Goal: Information Seeking & Learning: Learn about a topic

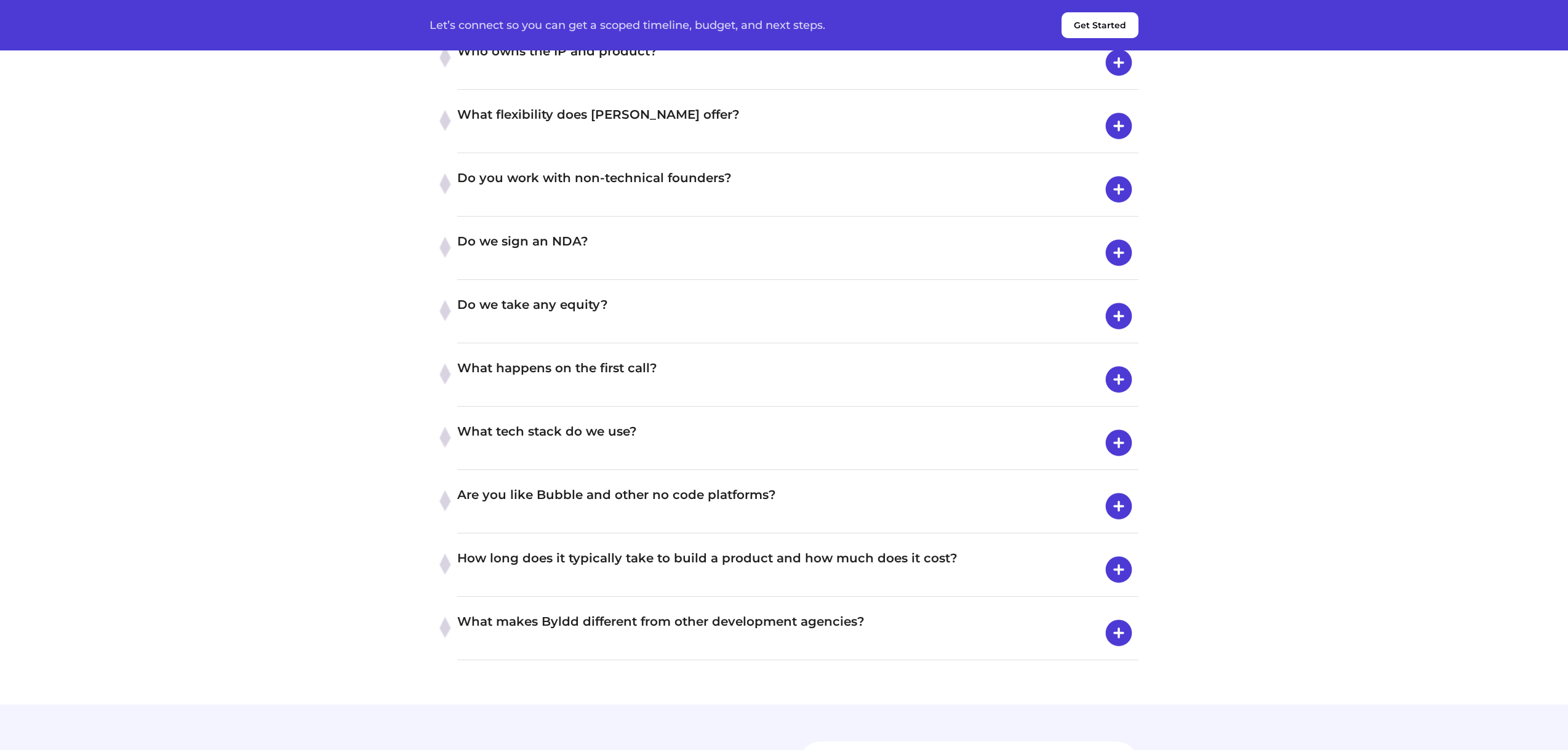
scroll to position [4554, 0]
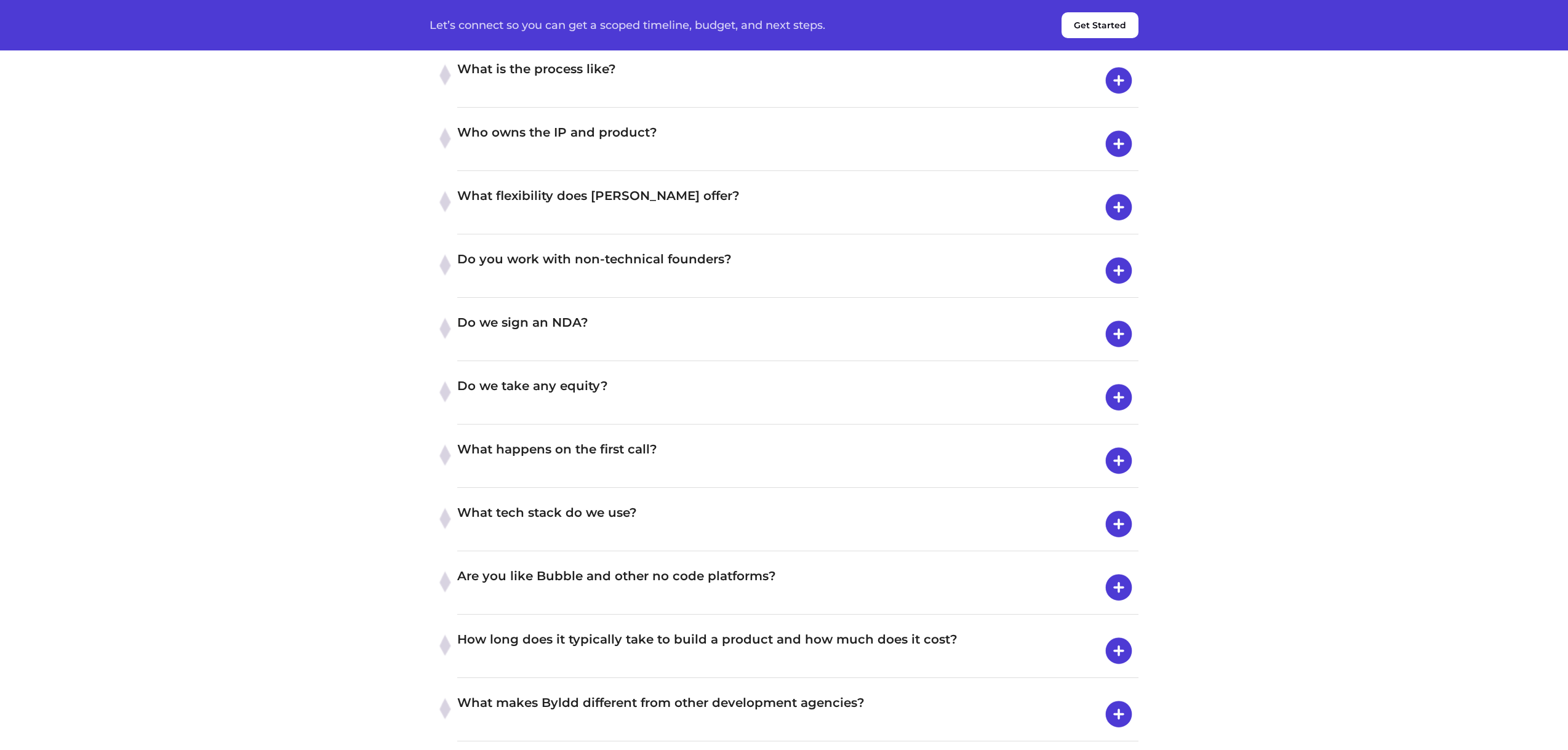
click at [620, 166] on h4 "Who owns the IP and product?" at bounding box center [798, 144] width 681 height 43
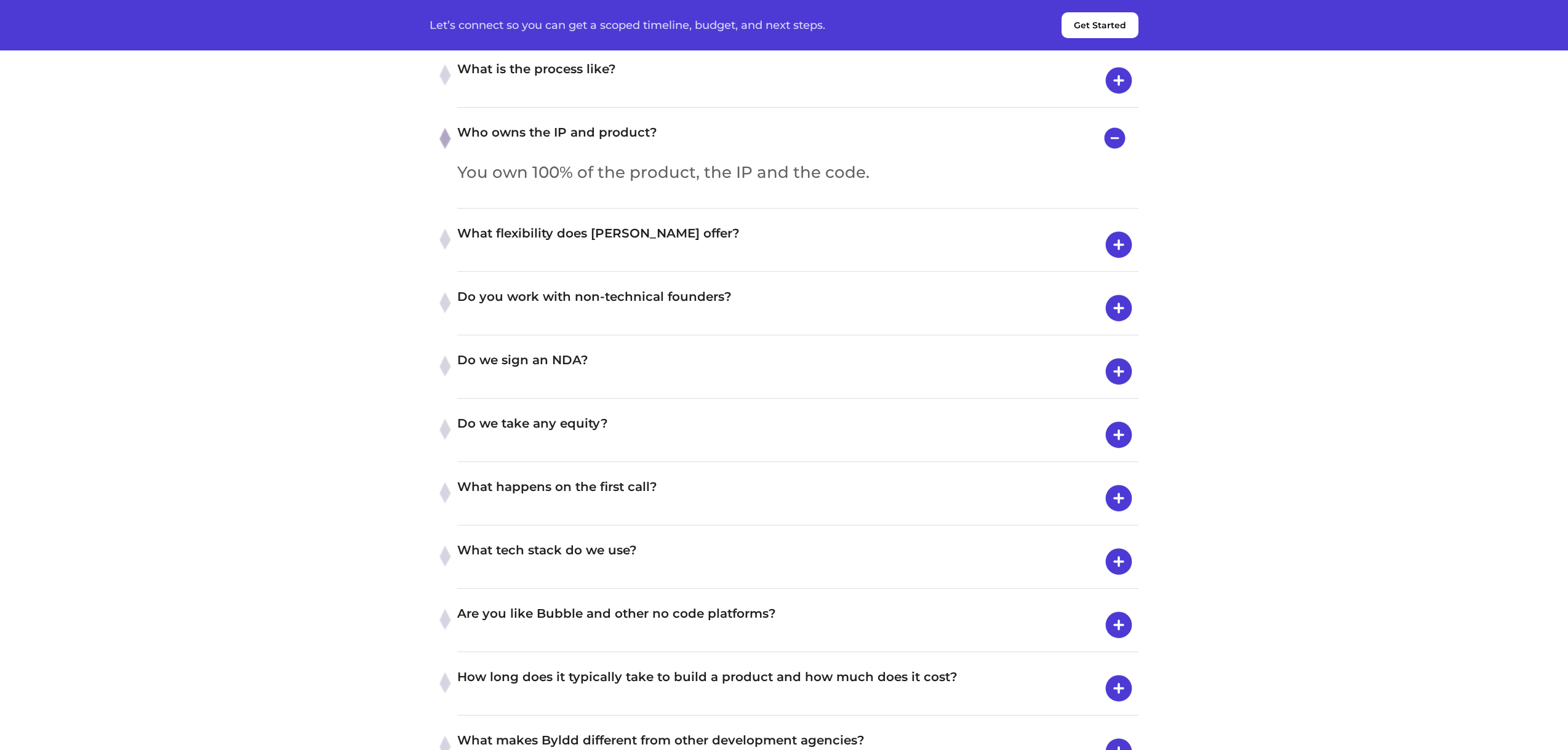
click at [596, 39] on h4 "What exactly does [PERSON_NAME] do?" at bounding box center [798, 17] width 681 height 43
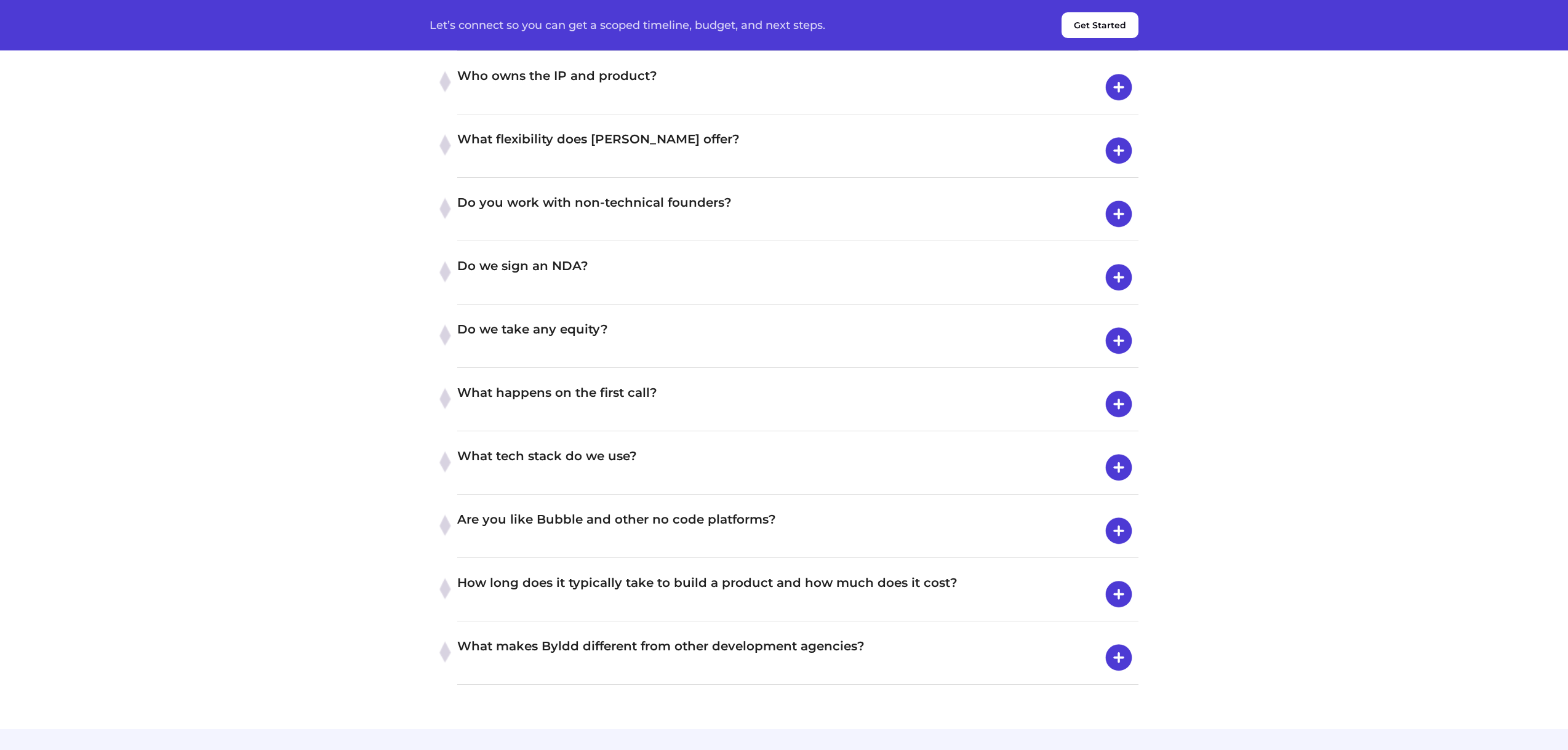
scroll to position [4800, 0]
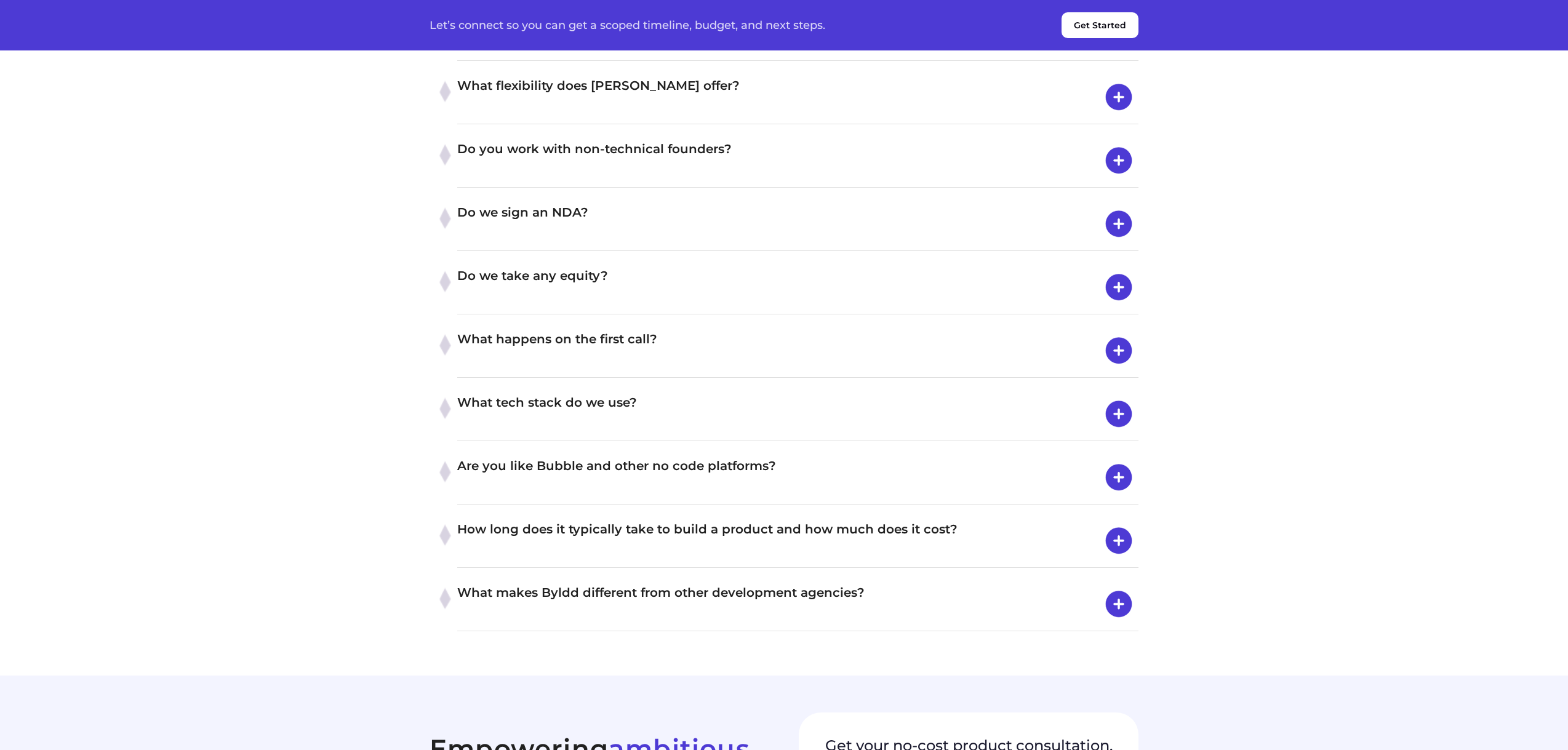
click at [593, 309] on h4 "Do we take any equity?" at bounding box center [798, 287] width 681 height 43
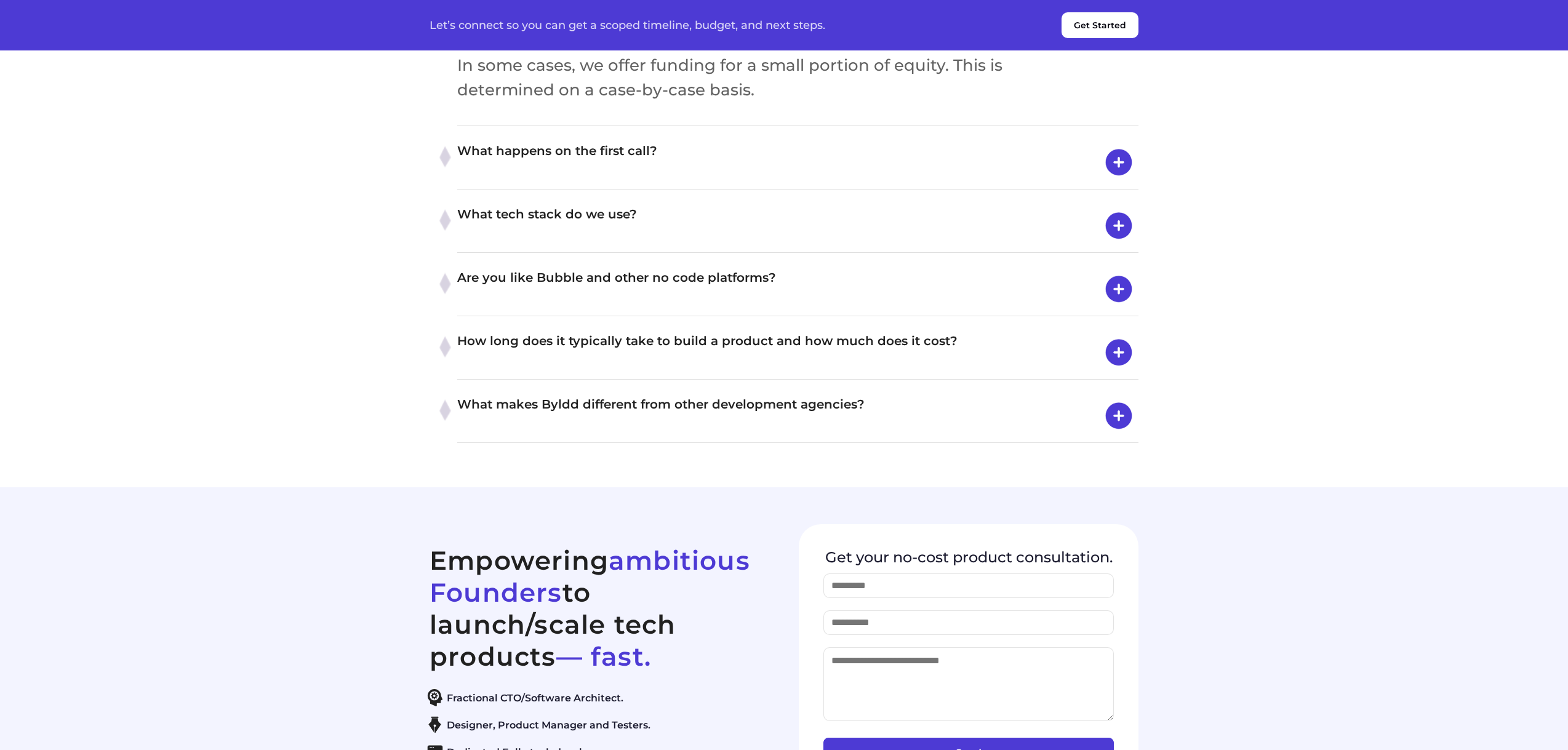
scroll to position [4924, 0]
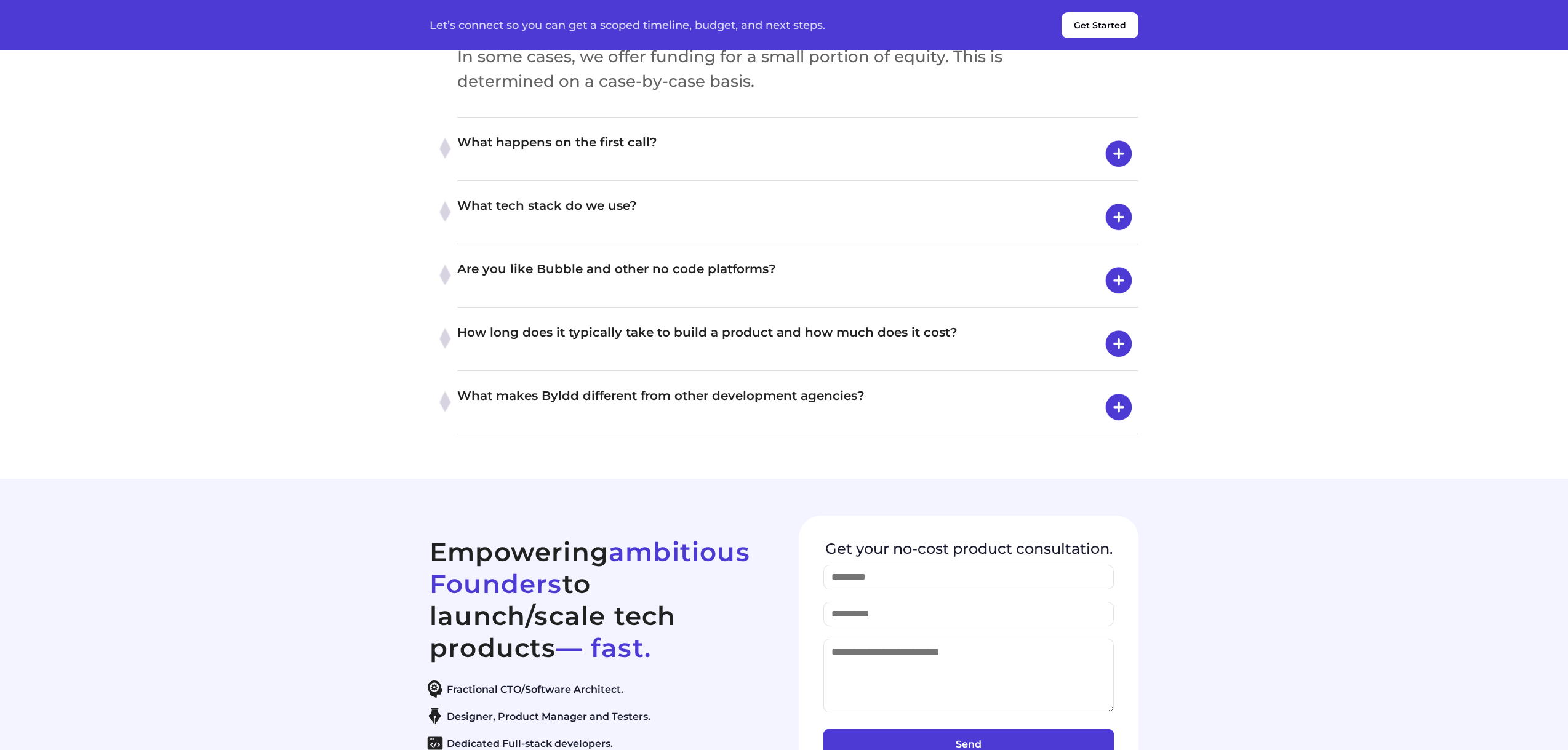
click at [925, 366] on h4 "How long does it typically take to build a product and how much does it cost?" at bounding box center [798, 344] width 681 height 43
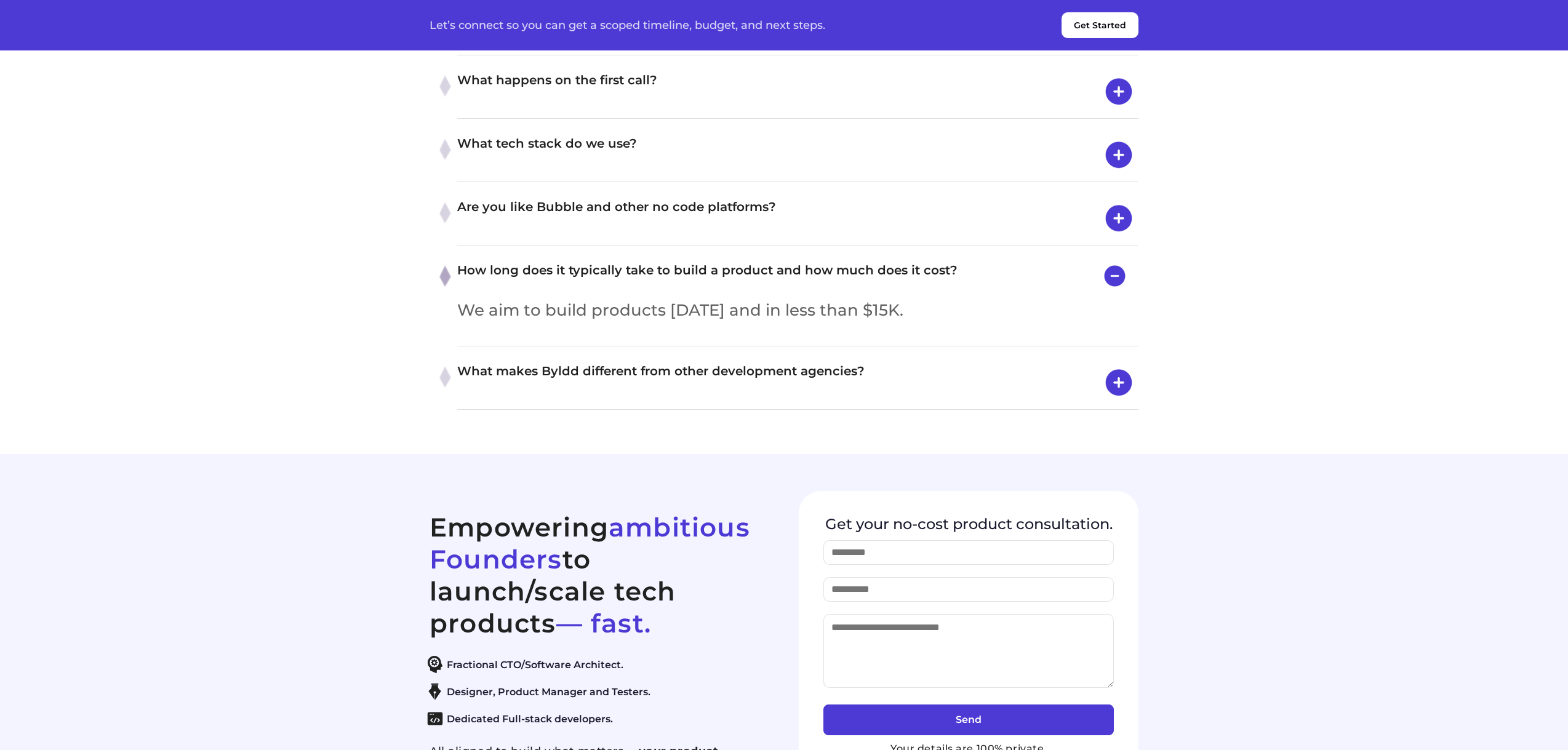
click at [835, 405] on h4 "What makes Byldd different from other development agencies?" at bounding box center [798, 383] width 681 height 43
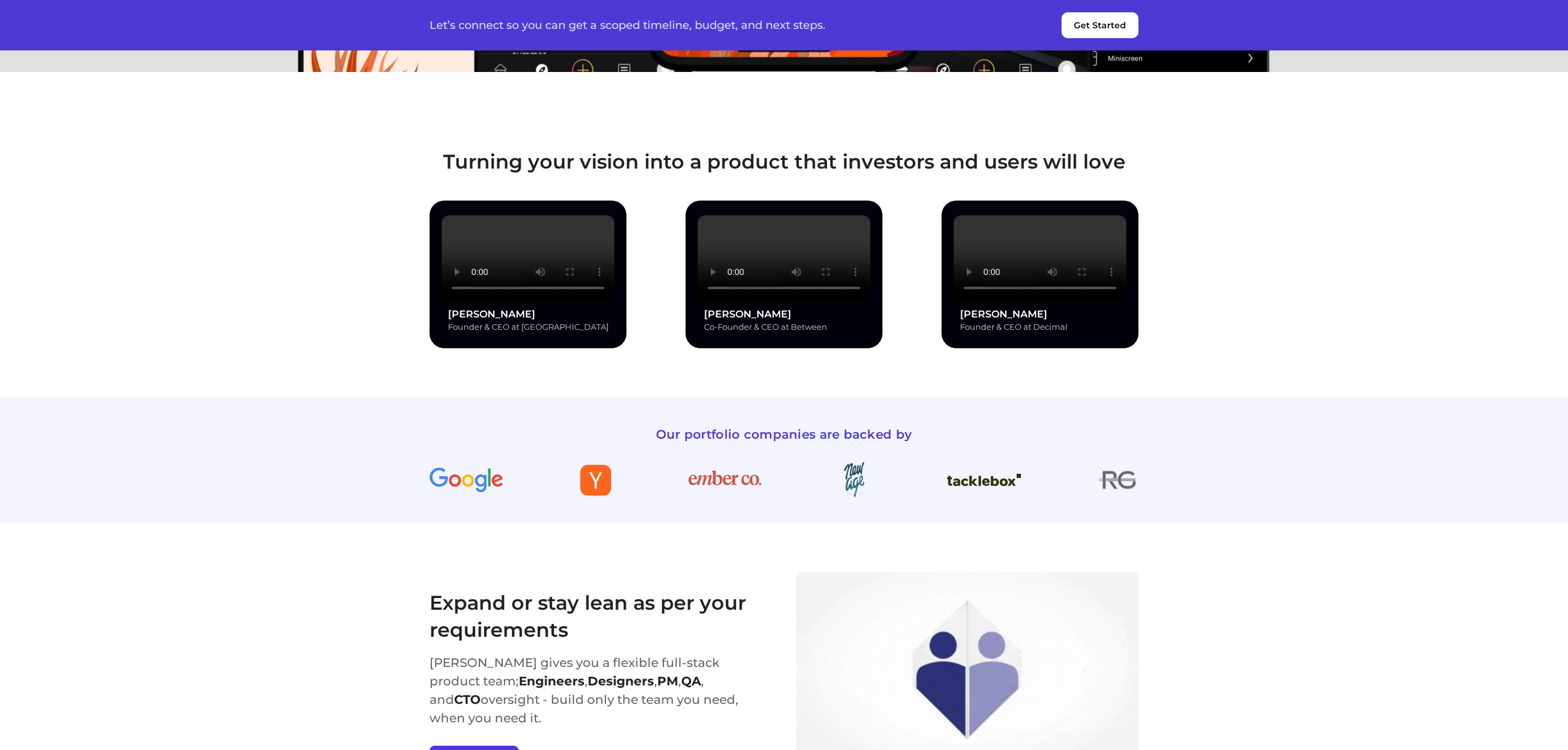
scroll to position [1415, 0]
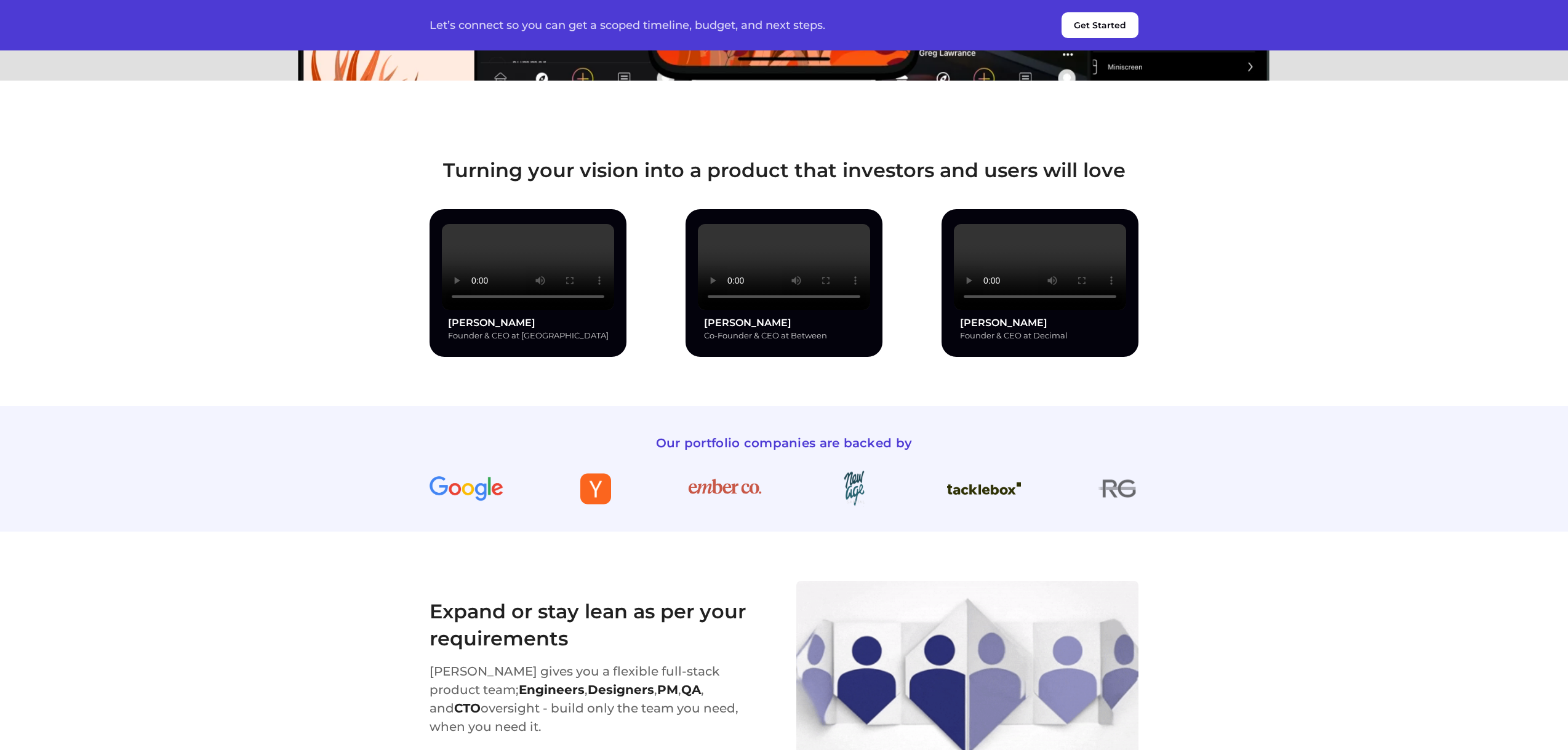
click at [804, 310] on video at bounding box center [784, 267] width 172 height 86
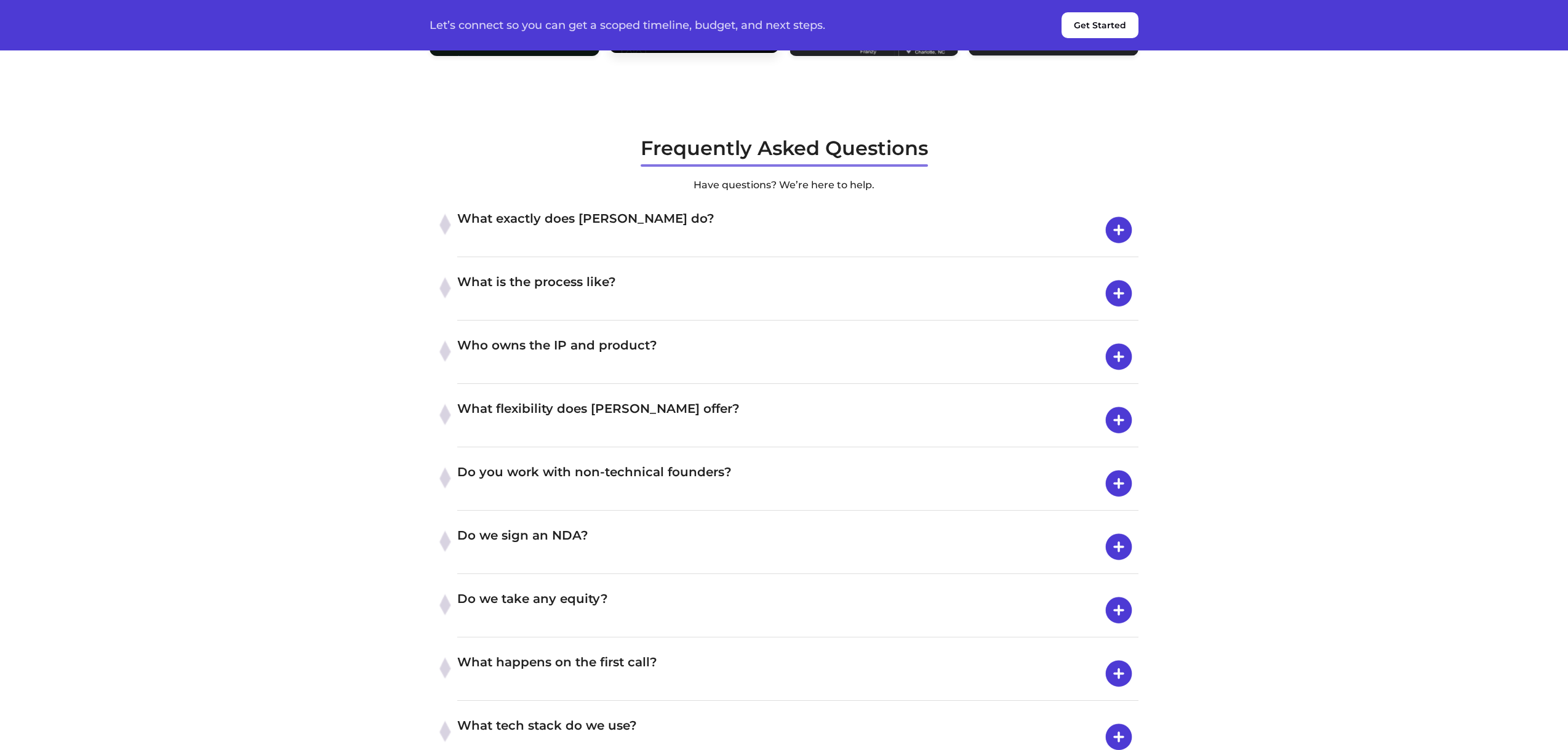
scroll to position [4431, 0]
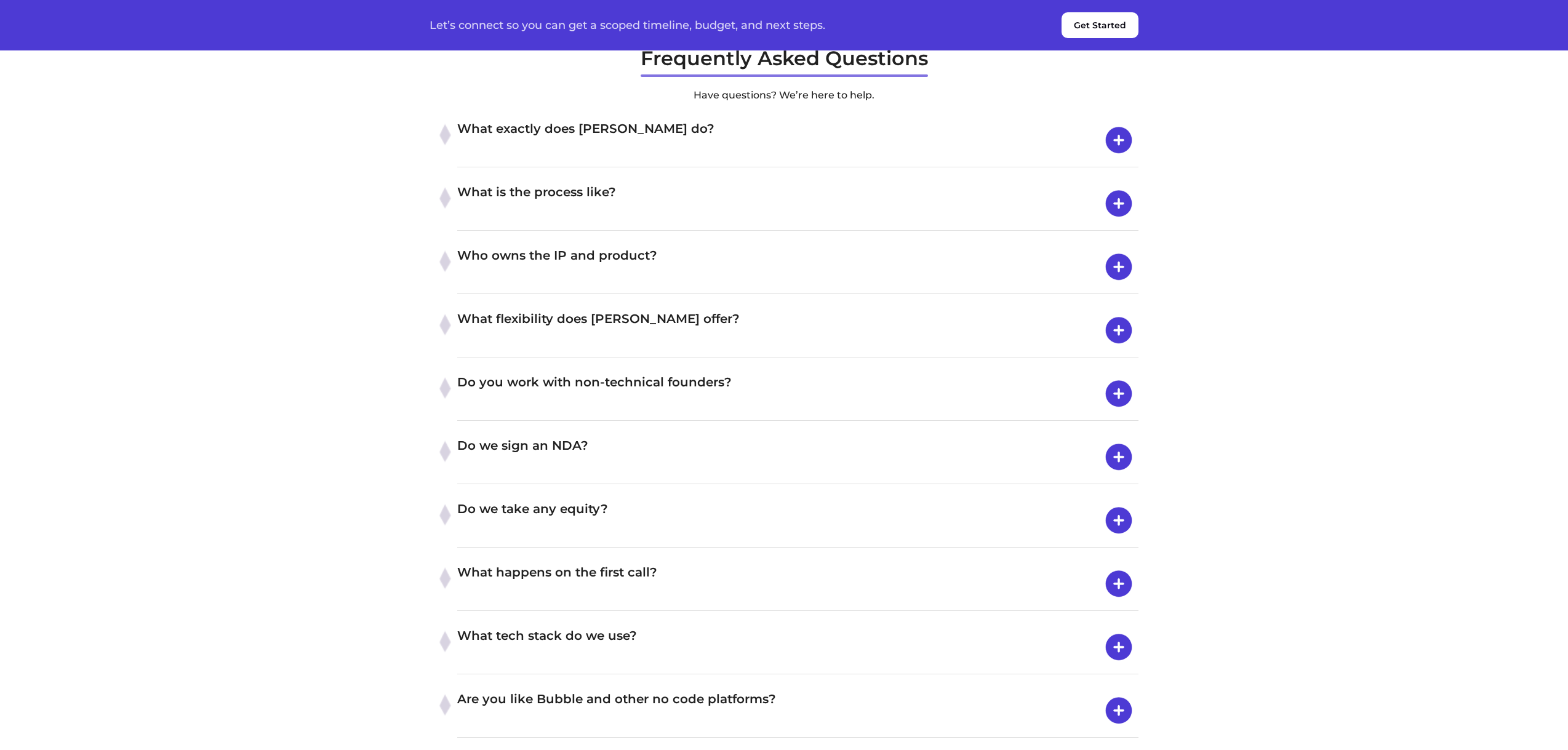
click at [584, 225] on h4 "What is the process like?" at bounding box center [798, 203] width 681 height 43
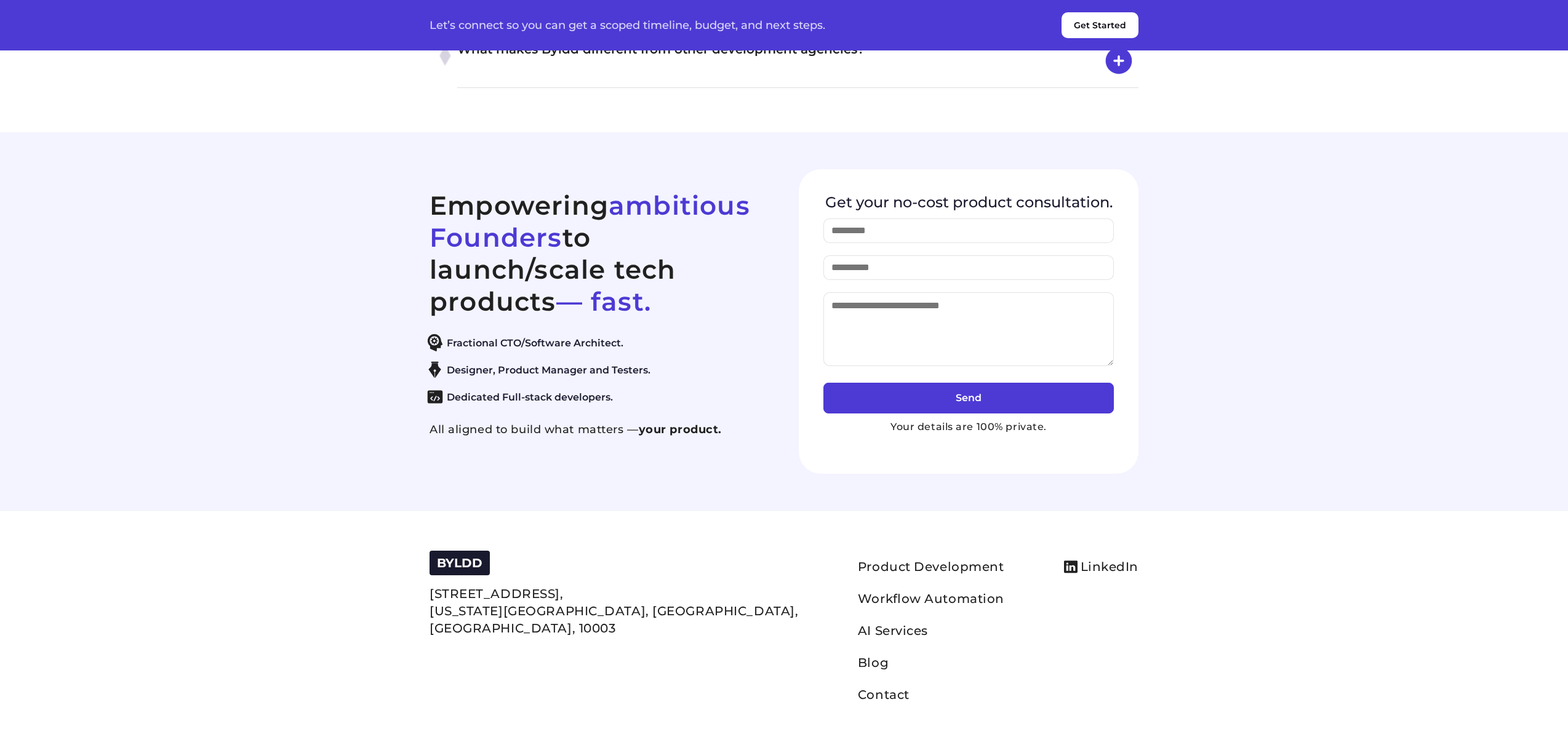
scroll to position [6703, 0]
click at [858, 564] on link "Product Development" at bounding box center [931, 567] width 147 height 15
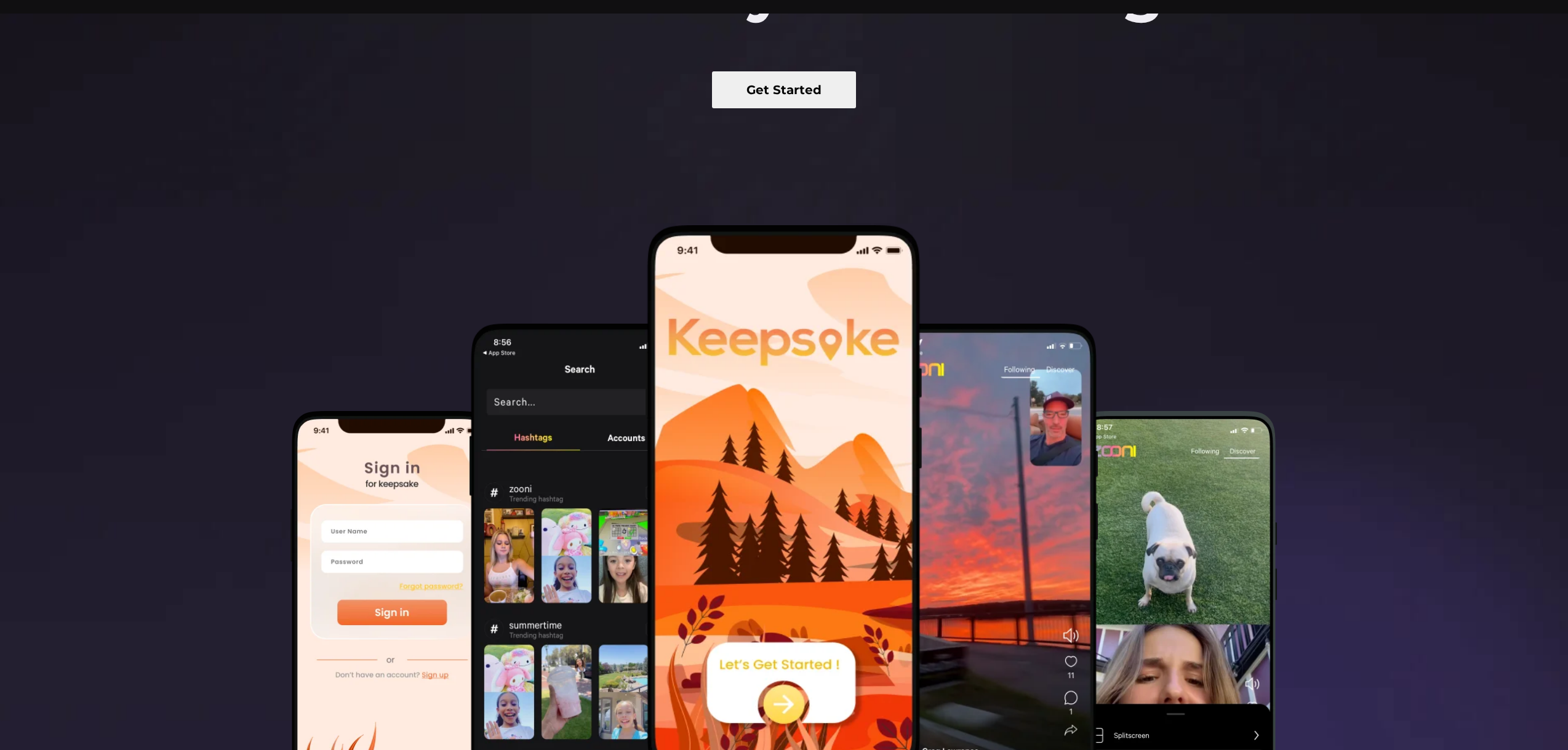
scroll to position [738, 0]
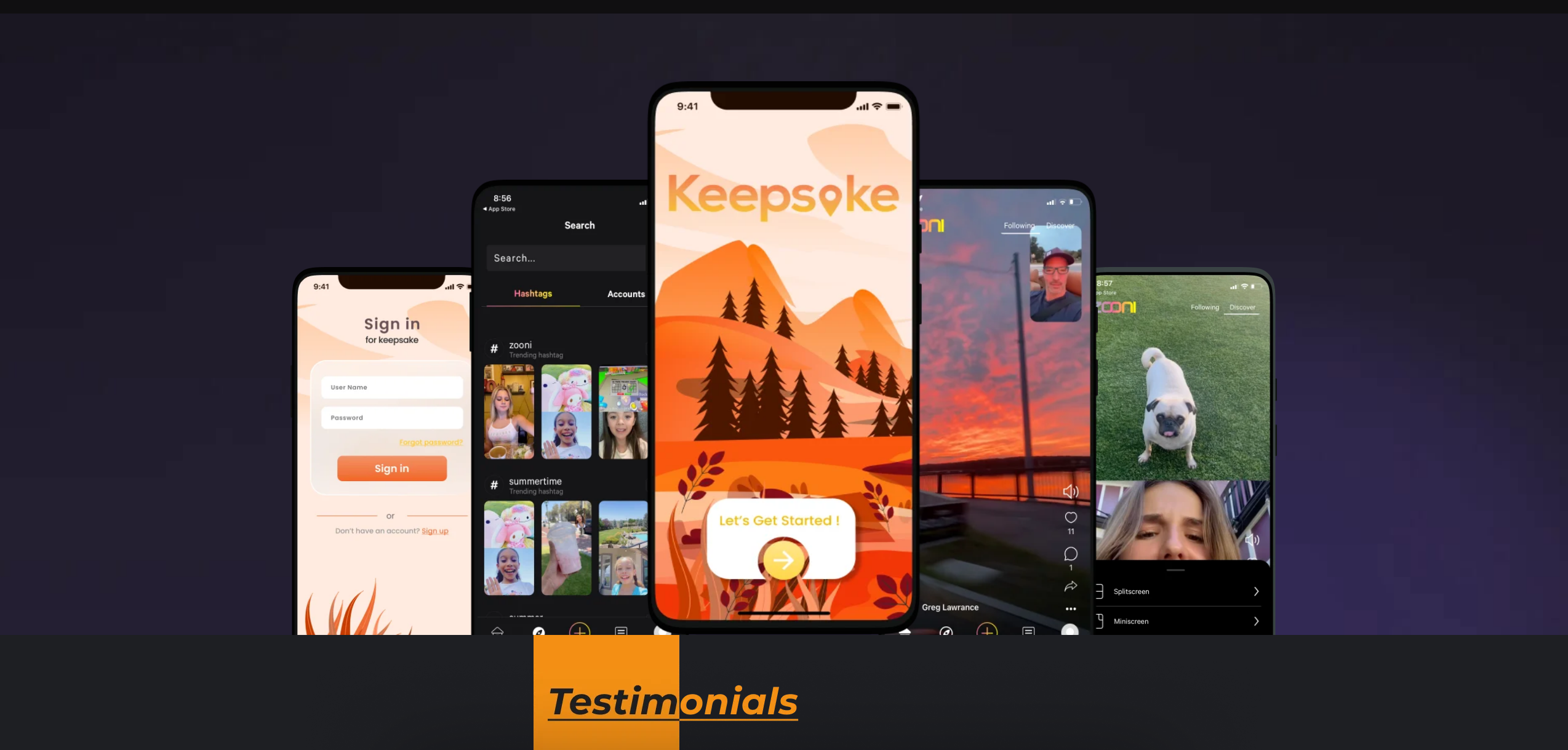
click at [594, 417] on img at bounding box center [580, 426] width 221 height 492
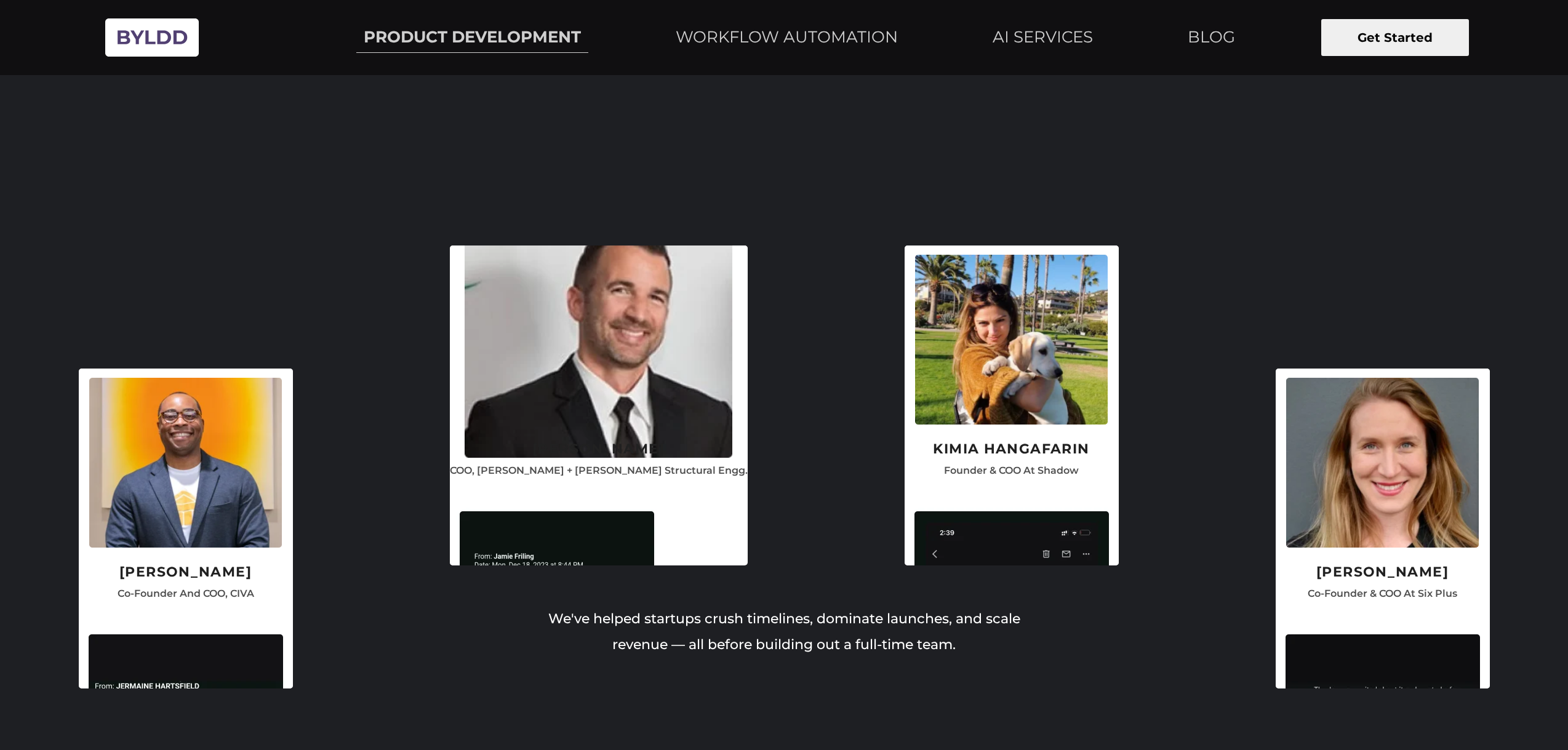
scroll to position [3077, 0]
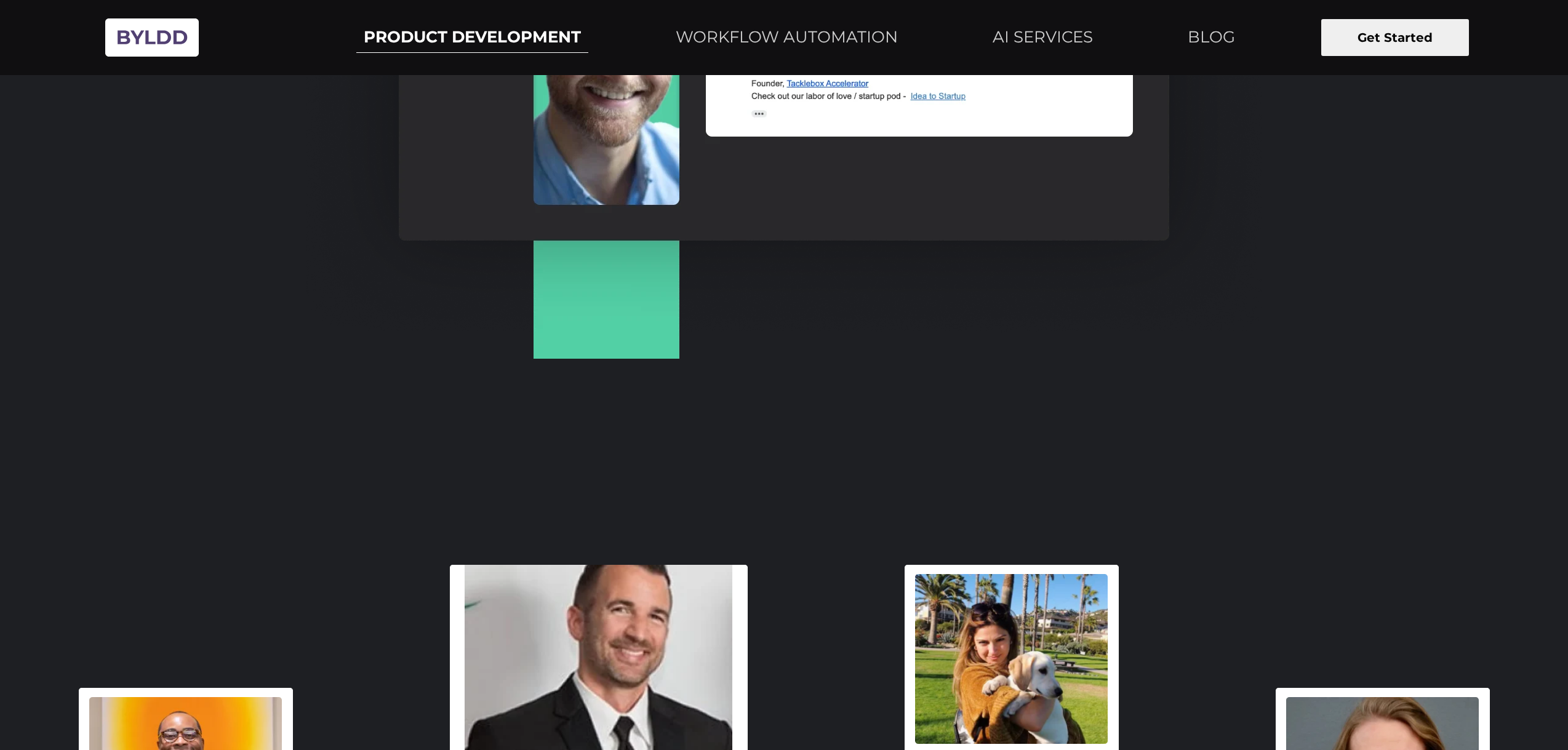
click at [456, 39] on link "PRODUCT DEVELOPMENT" at bounding box center [473, 37] width 232 height 31
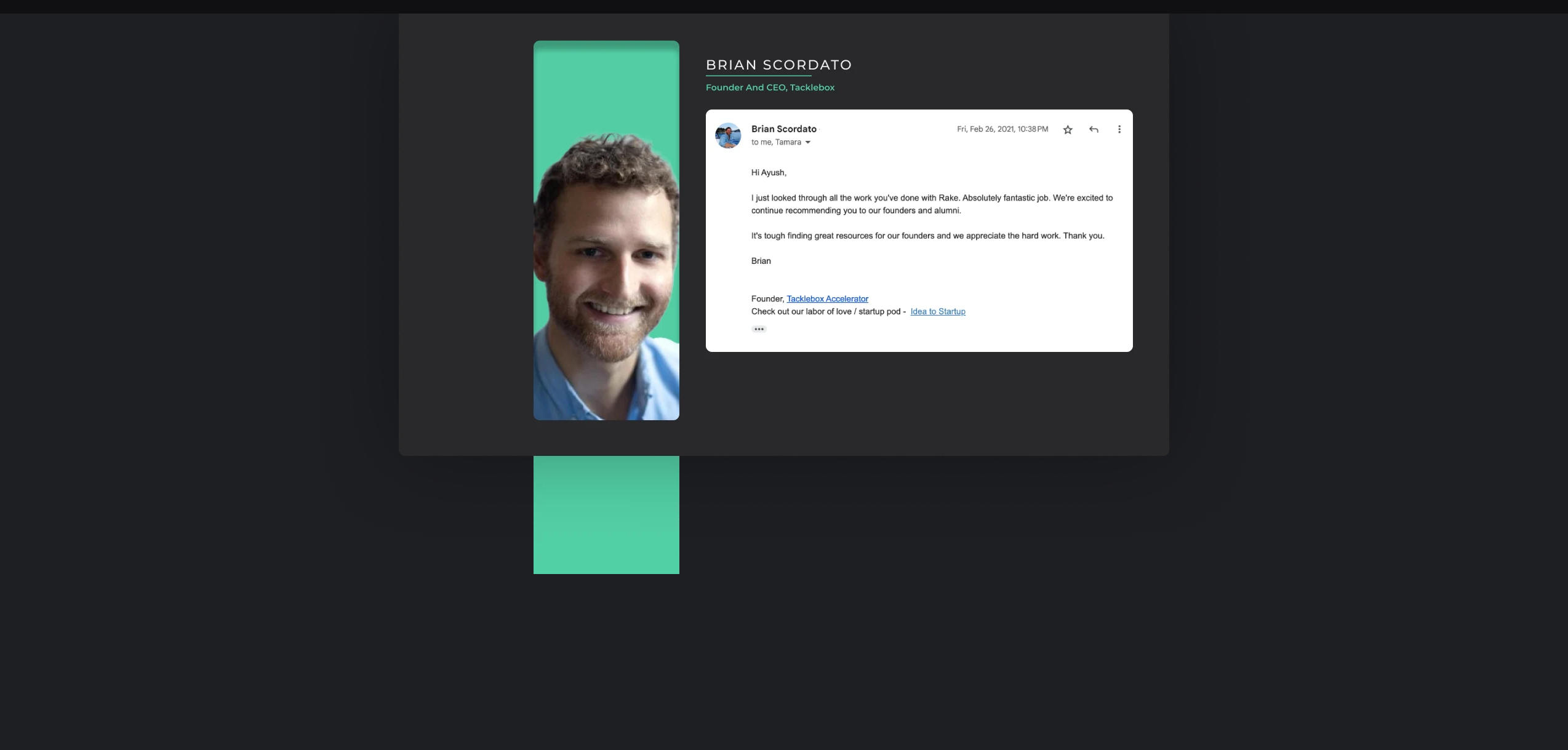
scroll to position [2893, 0]
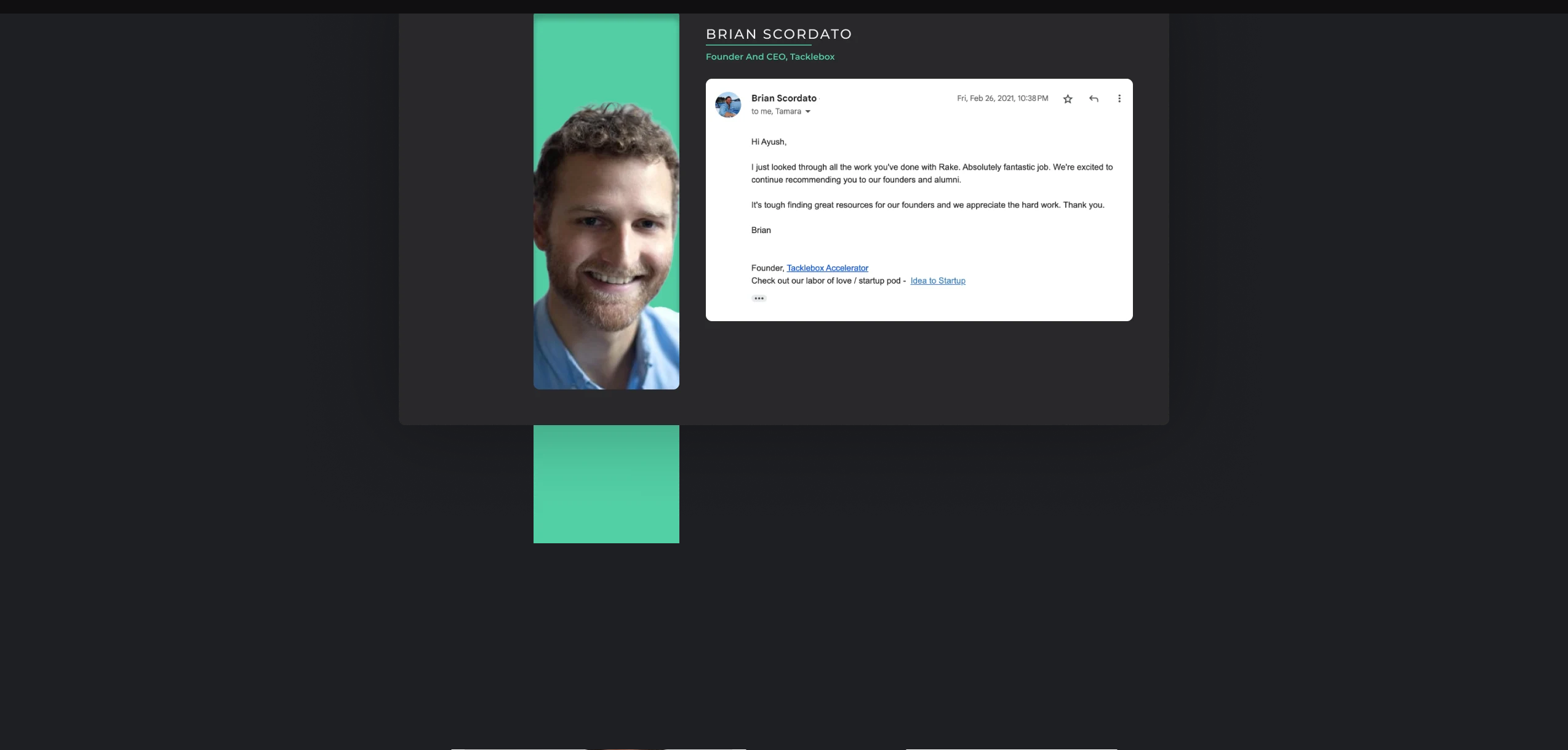
click at [952, 280] on img at bounding box center [784, 199] width 955 height 687
